Goal: Information Seeking & Learning: Learn about a topic

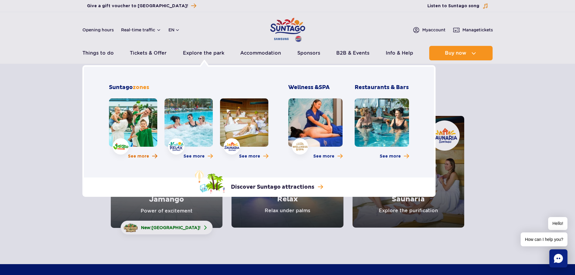
click at [137, 156] on span "See more" at bounding box center [138, 156] width 21 height 6
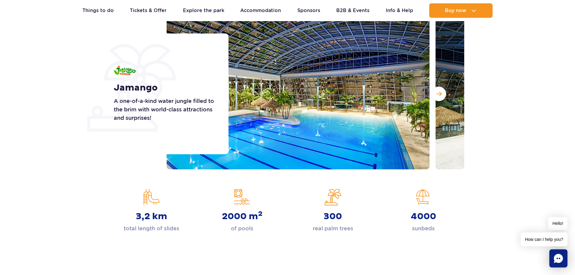
scroll to position [81, 0]
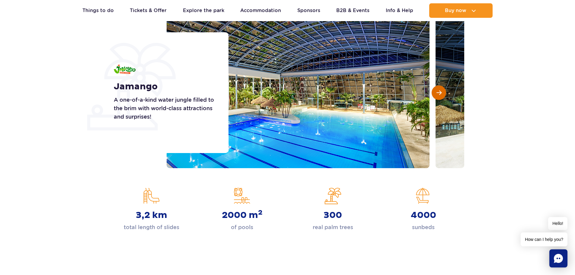
click at [439, 93] on span "Next slide" at bounding box center [439, 92] width 5 height 5
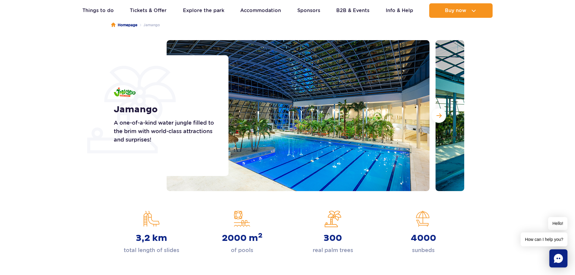
scroll to position [40, 0]
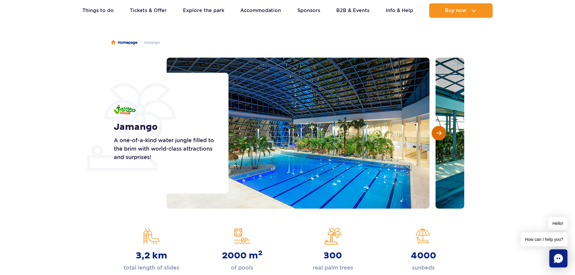
click at [437, 134] on span "Next slide" at bounding box center [439, 132] width 5 height 5
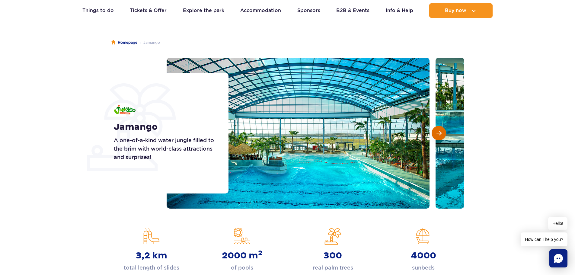
click at [437, 134] on span "Next slide" at bounding box center [439, 132] width 5 height 5
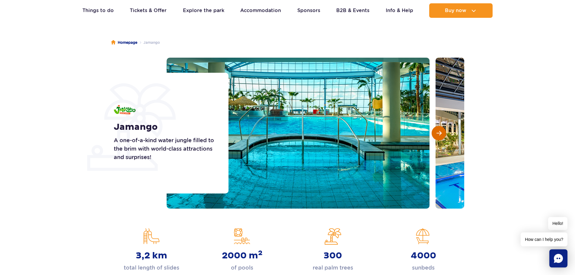
click at [437, 134] on span "Next slide" at bounding box center [439, 132] width 5 height 5
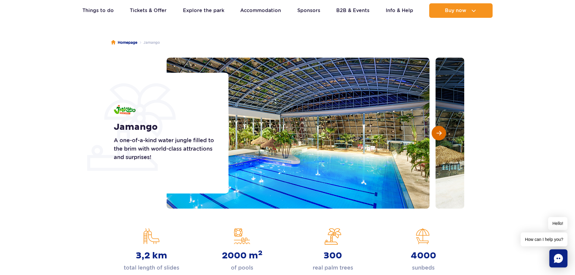
click at [437, 134] on span "Next slide" at bounding box center [439, 132] width 5 height 5
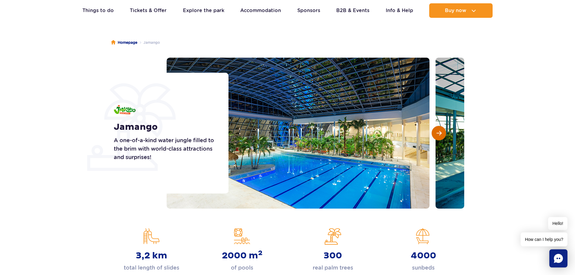
click at [437, 134] on span "Next slide" at bounding box center [439, 132] width 5 height 5
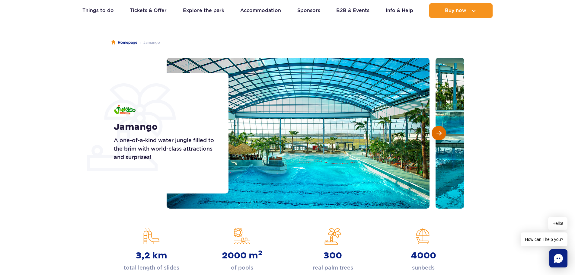
click at [437, 134] on span "Next slide" at bounding box center [439, 132] width 5 height 5
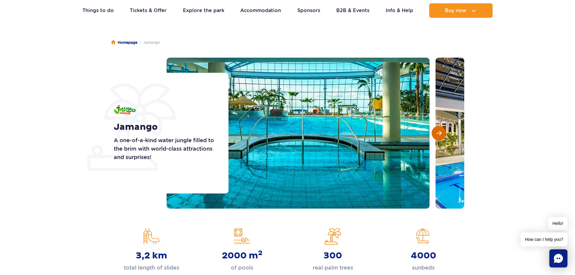
click at [437, 134] on span "Next slide" at bounding box center [439, 132] width 5 height 5
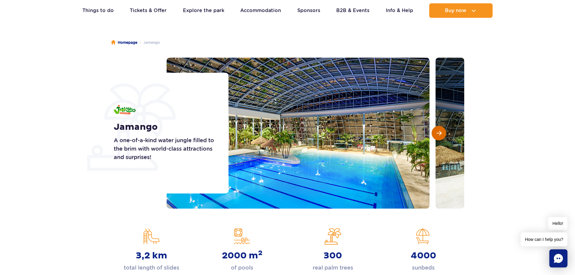
click at [441, 136] on span "Next slide" at bounding box center [439, 132] width 5 height 5
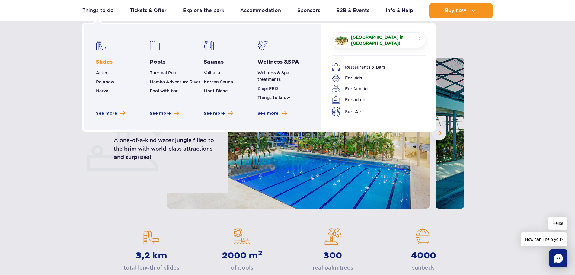
click at [102, 59] on link "Slides" at bounding box center [104, 62] width 17 height 7
click at [214, 61] on link "Saunas" at bounding box center [214, 62] width 20 height 7
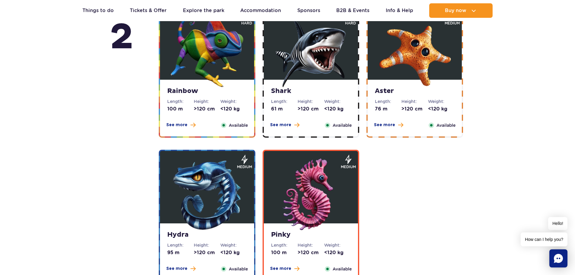
scroll to position [1127, 0]
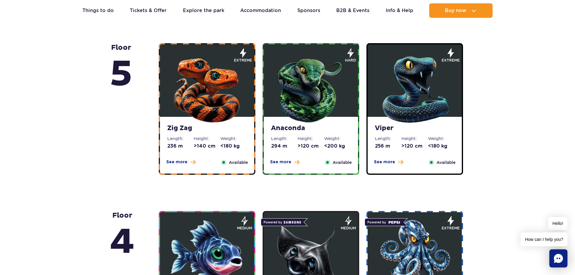
click at [198, 87] on img at bounding box center [207, 88] width 72 height 72
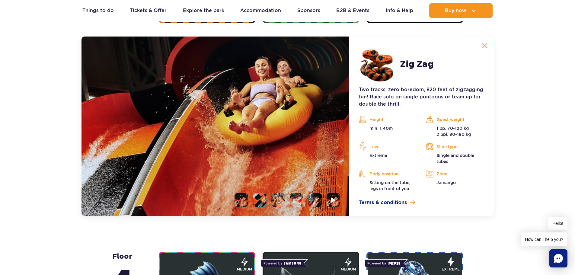
scroll to position [555, 0]
click at [339, 200] on li at bounding box center [334, 200] width 14 height 14
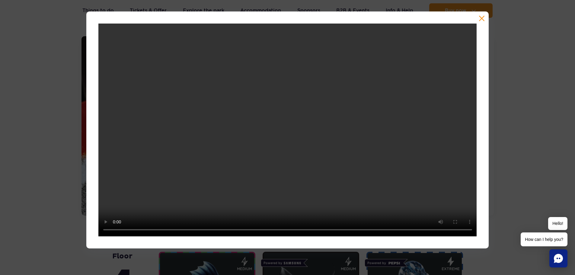
click at [477, 20] on div at bounding box center [287, 129] width 403 height 237
click at [481, 19] on button "button" at bounding box center [482, 18] width 6 height 6
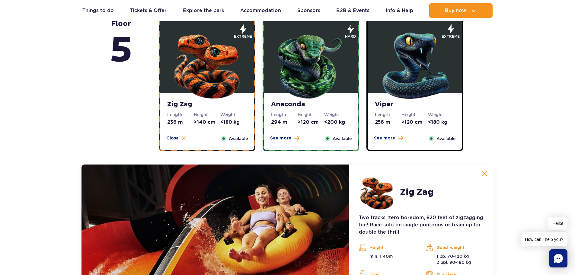
scroll to position [273, 0]
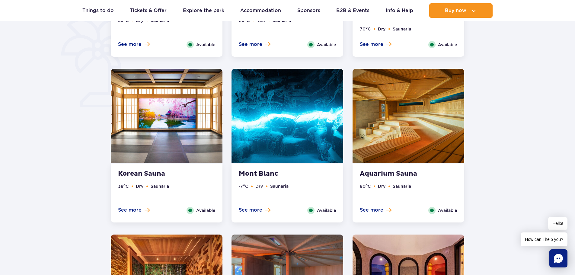
scroll to position [483, 0]
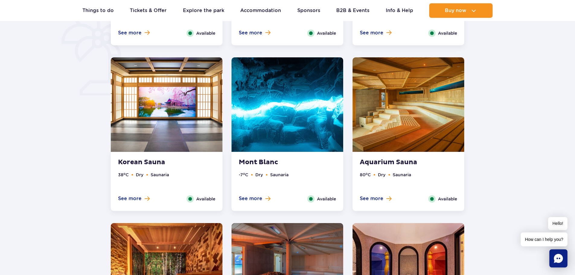
click at [247, 93] on img at bounding box center [288, 104] width 112 height 94
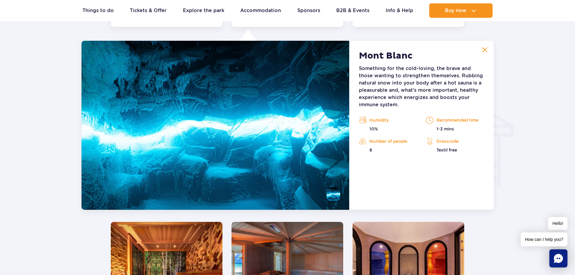
scroll to position [672, 0]
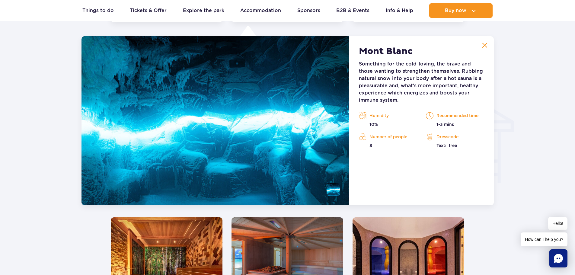
click at [486, 46] on img at bounding box center [484, 45] width 5 height 5
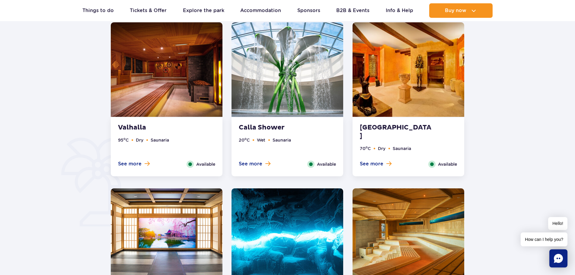
scroll to position [269, 0]
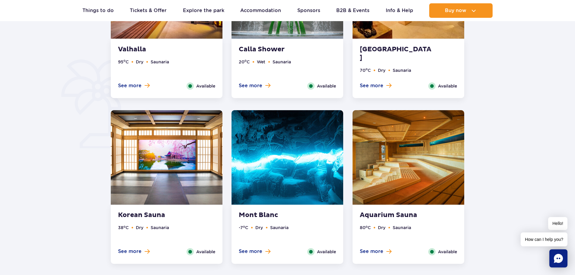
click at [395, 182] on img at bounding box center [409, 157] width 112 height 94
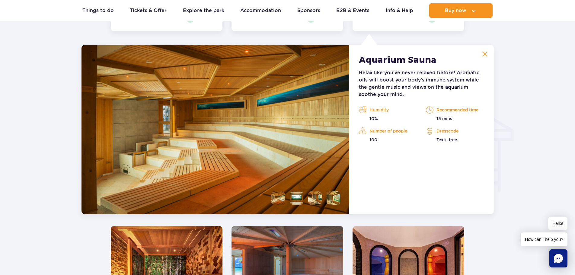
scroll to position [672, 0]
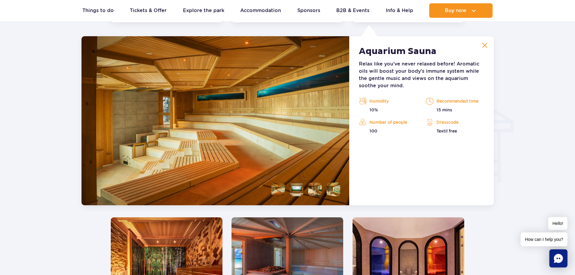
click at [490, 45] on button at bounding box center [485, 45] width 12 height 12
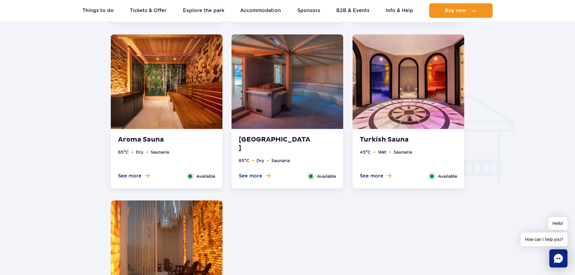
click at [294, 110] on img at bounding box center [288, 81] width 112 height 94
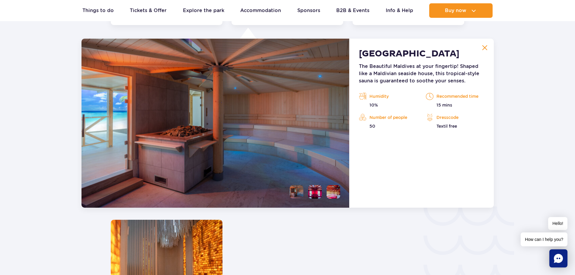
scroll to position [837, 0]
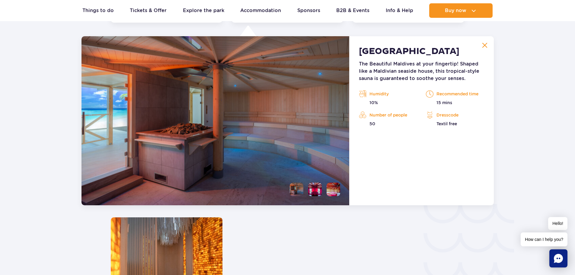
click at [311, 187] on li at bounding box center [315, 190] width 14 height 14
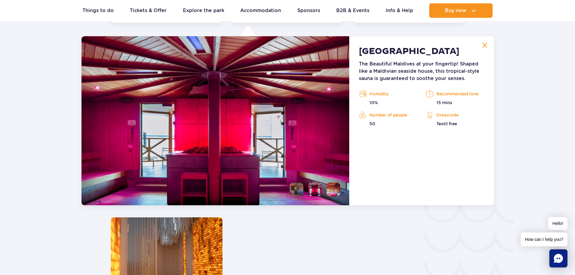
click at [333, 185] on li at bounding box center [334, 190] width 14 height 14
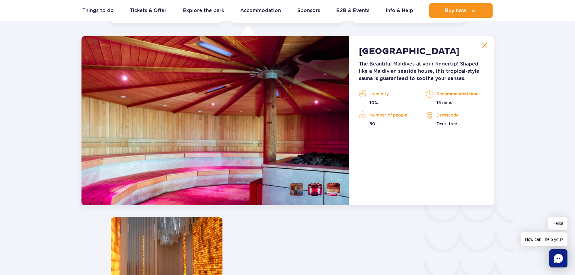
click at [487, 43] on img at bounding box center [484, 45] width 5 height 5
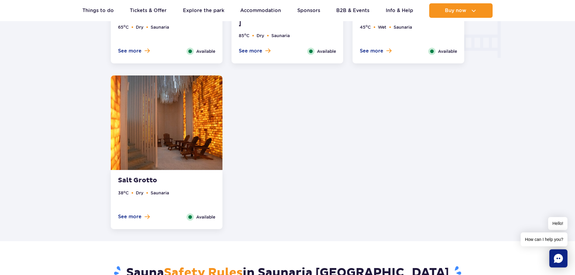
scroll to position [797, 0]
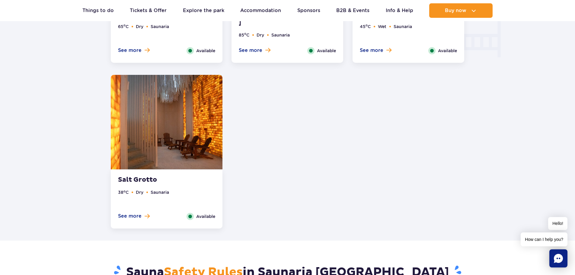
click at [177, 143] on img at bounding box center [167, 122] width 112 height 94
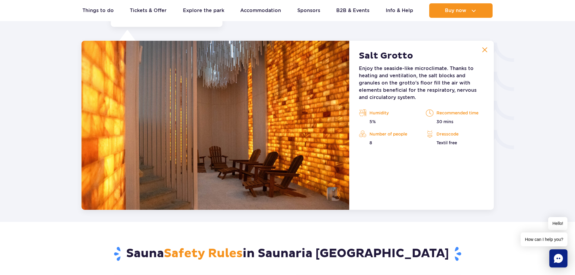
scroll to position [1003, 0]
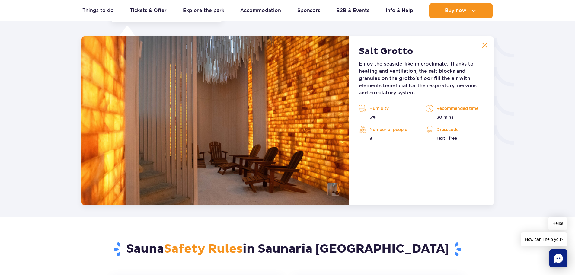
click at [254, 189] on img at bounding box center [216, 120] width 268 height 169
click at [490, 43] on button at bounding box center [485, 45] width 12 height 12
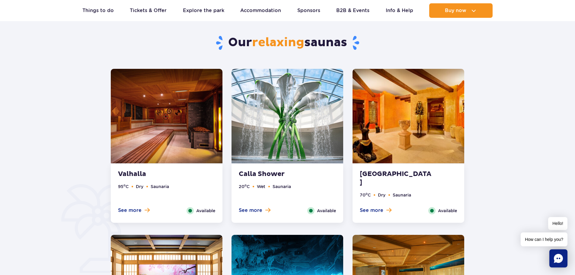
scroll to position [239, 0]
